Goal: Task Accomplishment & Management: Use online tool/utility

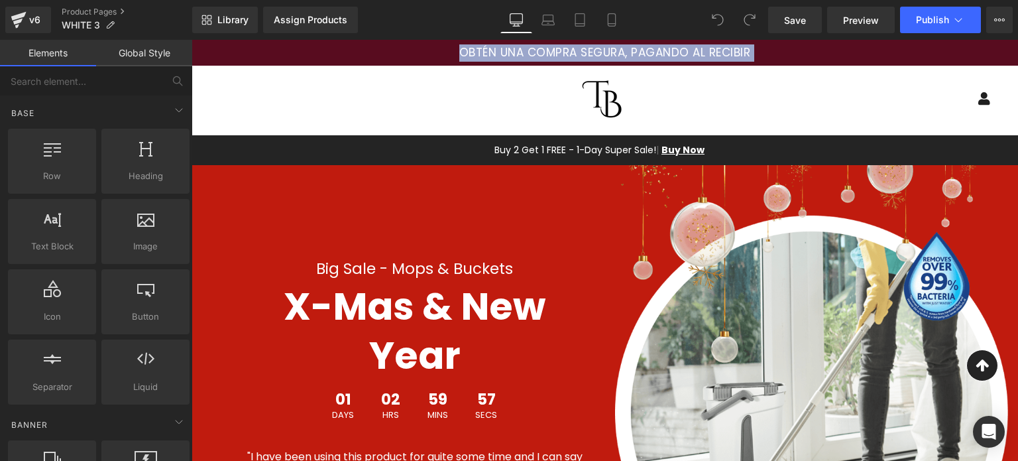
click at [393, 82] on div "Menu Log In Mercatto SAS" at bounding box center [605, 99] width 827 height 66
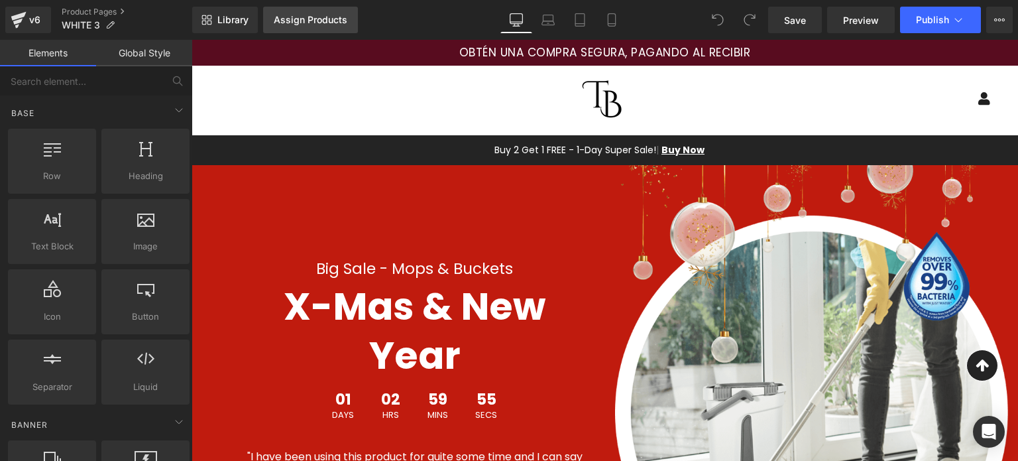
click at [291, 22] on div "Assign Products" at bounding box center [311, 20] width 74 height 11
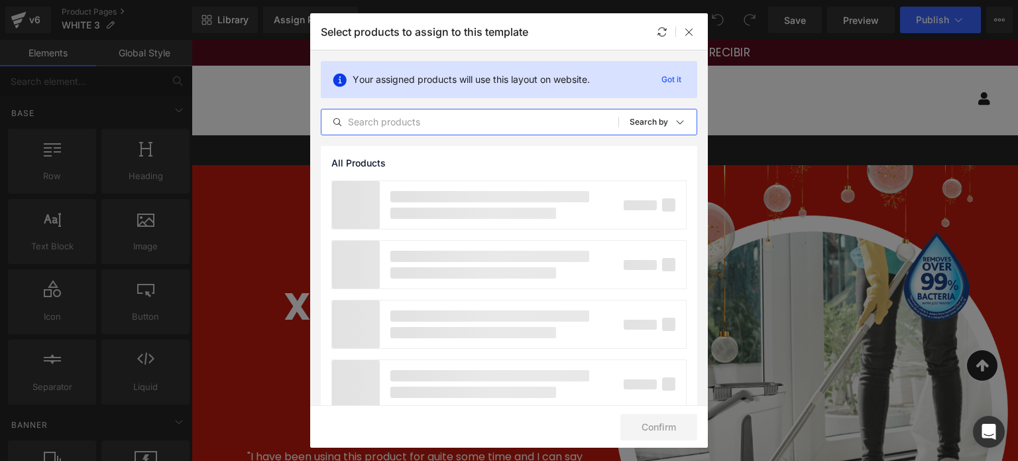
click at [370, 115] on input "text" at bounding box center [470, 122] width 297 height 16
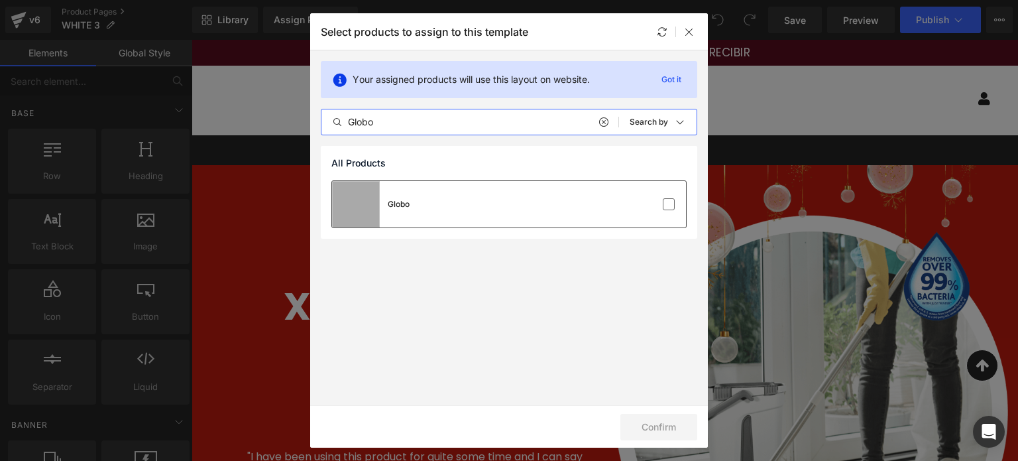
type input "Globo"
click at [489, 198] on div "Globo" at bounding box center [509, 204] width 354 height 46
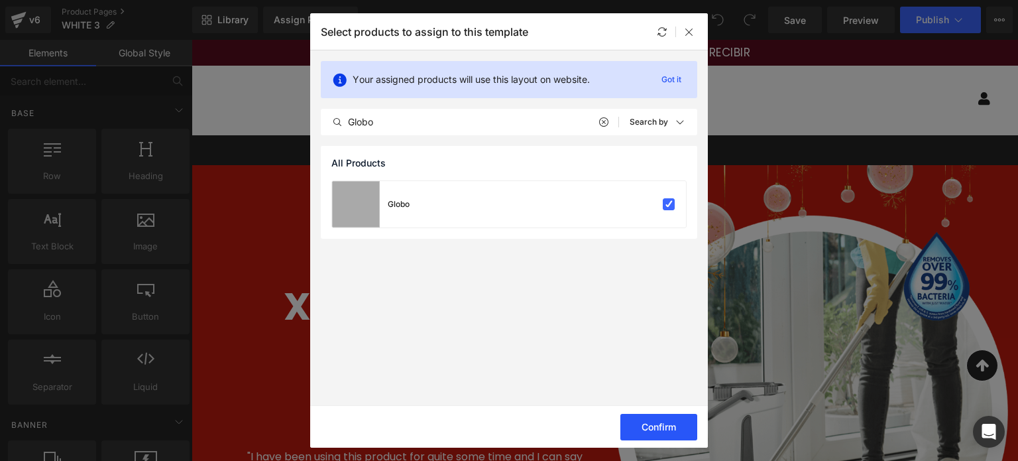
click at [671, 433] on button "Confirm" at bounding box center [659, 427] width 77 height 27
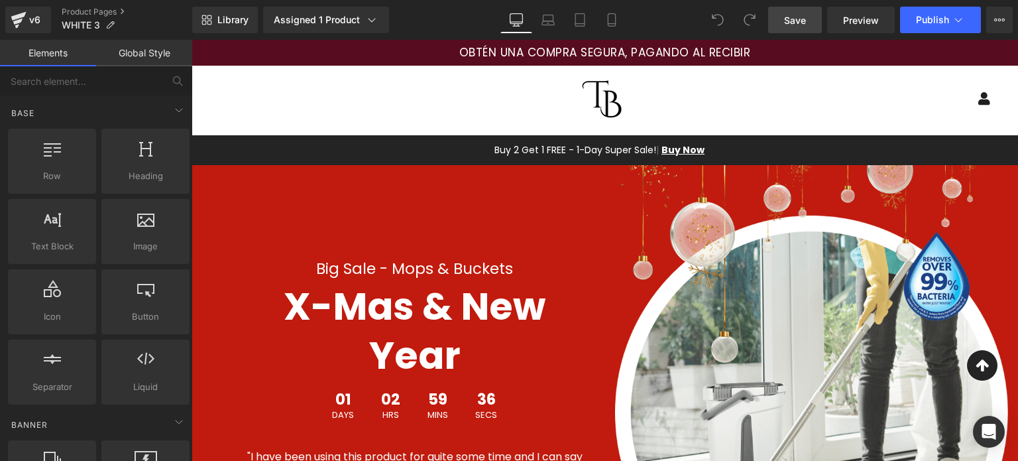
click at [810, 14] on link "Save" at bounding box center [795, 20] width 54 height 27
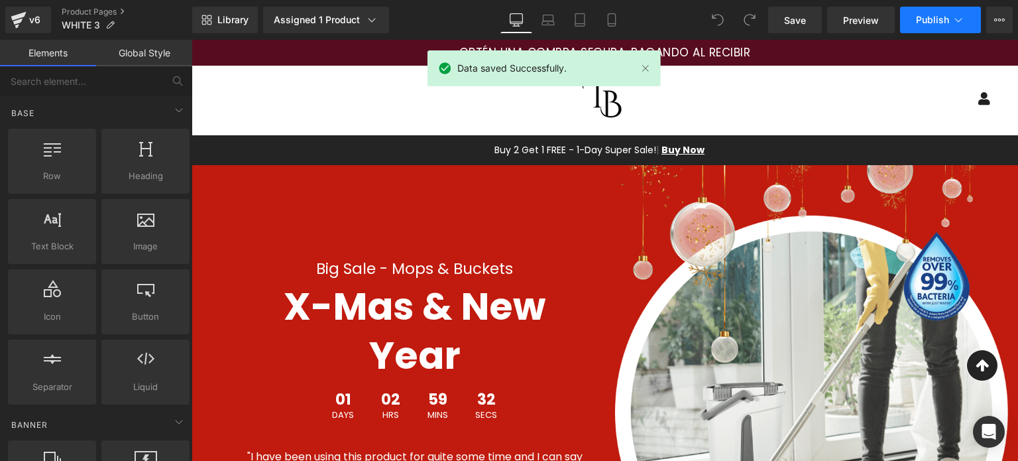
click at [944, 19] on span "Publish" at bounding box center [932, 20] width 33 height 11
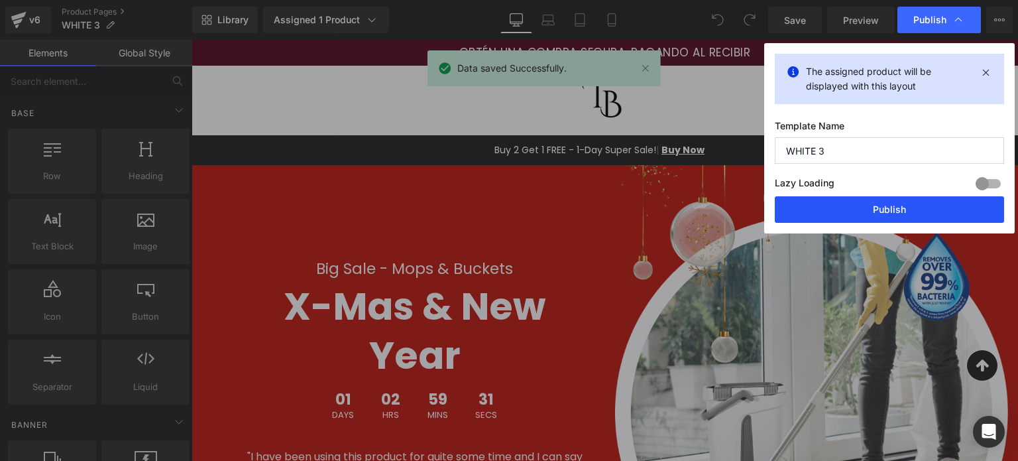
click at [882, 212] on button "Publish" at bounding box center [889, 209] width 229 height 27
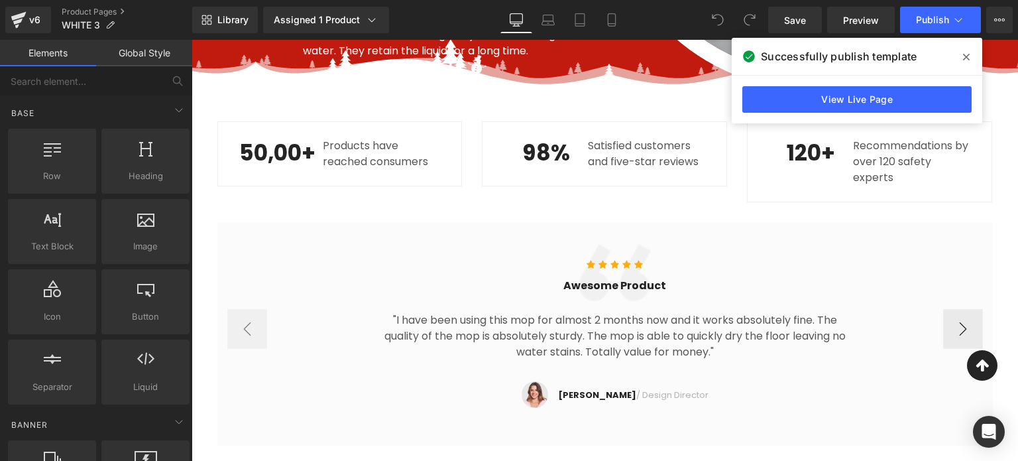
scroll to position [1260, 0]
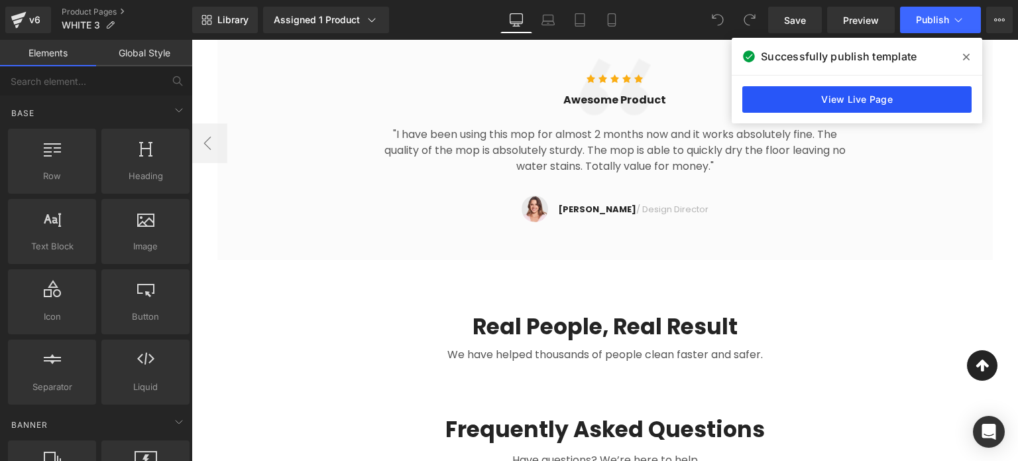
click at [914, 99] on link "View Live Page" at bounding box center [857, 99] width 229 height 27
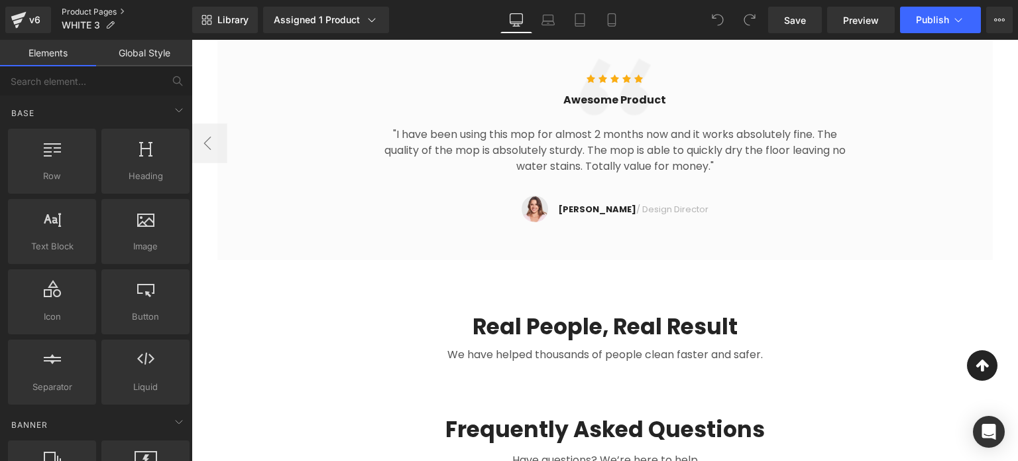
click at [98, 9] on link "Product Pages" at bounding box center [127, 12] width 131 height 11
